Goal: Task Accomplishment & Management: Complete application form

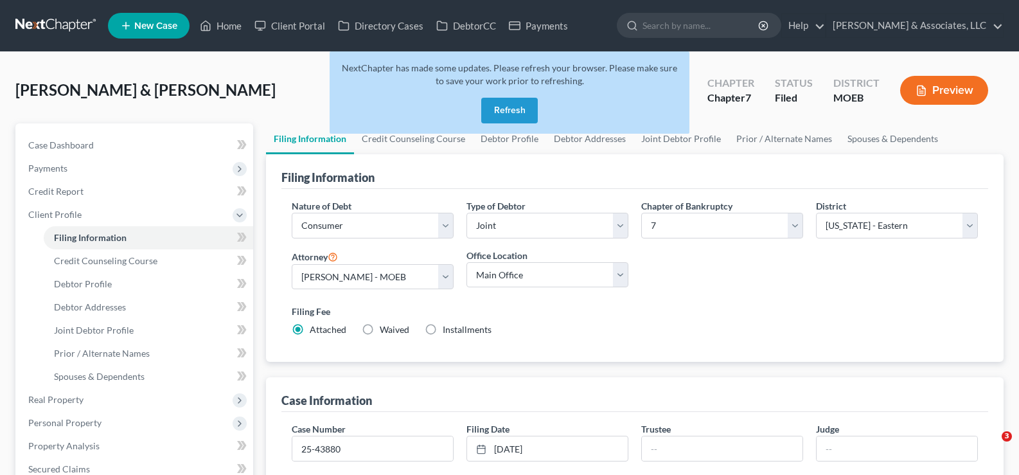
select select "1"
select select "0"
select select "45"
select select "0"
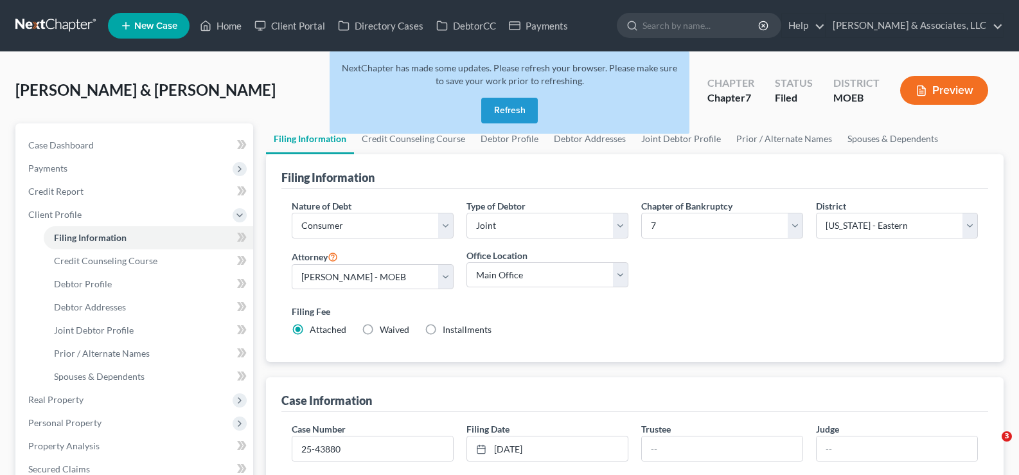
select select "26"
click at [514, 118] on button "Refresh" at bounding box center [509, 111] width 57 height 26
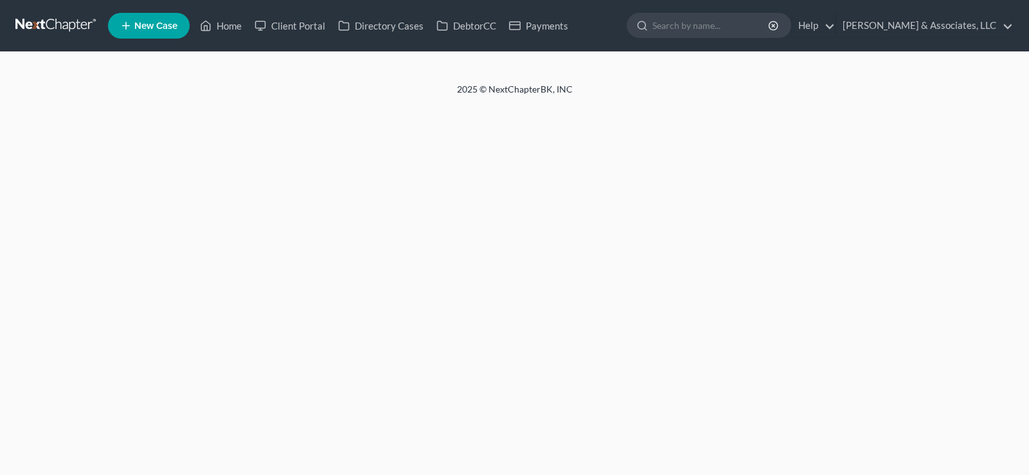
select select "1"
select select "0"
select select "26"
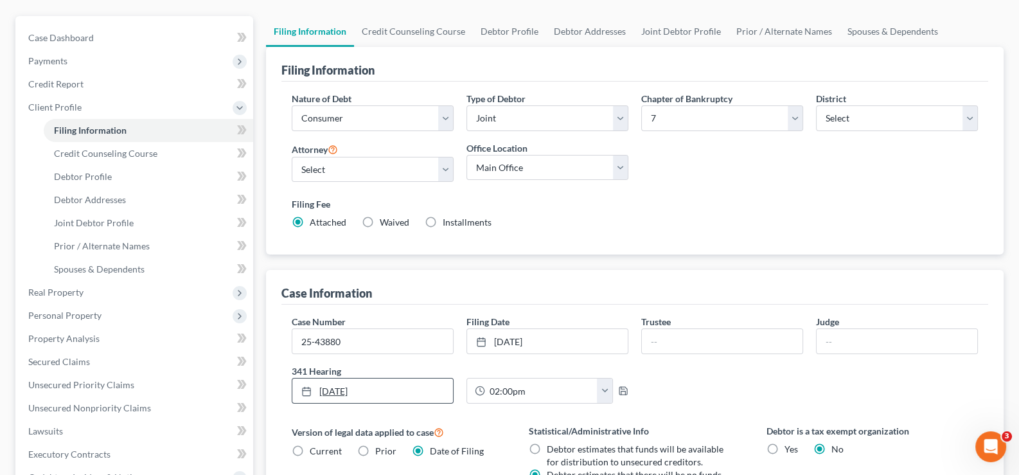
scroll to position [128, 0]
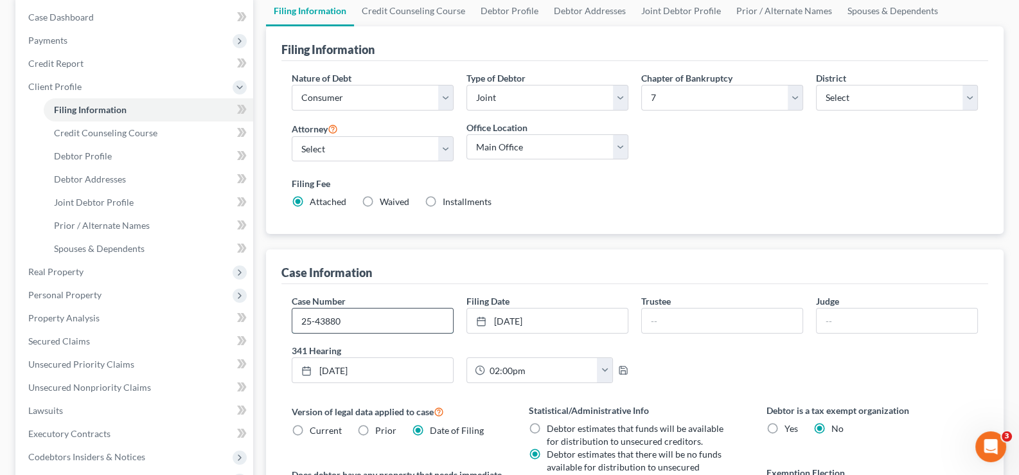
drag, startPoint x: 348, startPoint y: 314, endPoint x: 298, endPoint y: 319, distance: 49.8
click at [298, 319] on input "25-43880" at bounding box center [372, 320] width 161 height 24
